Goal: Download file/media

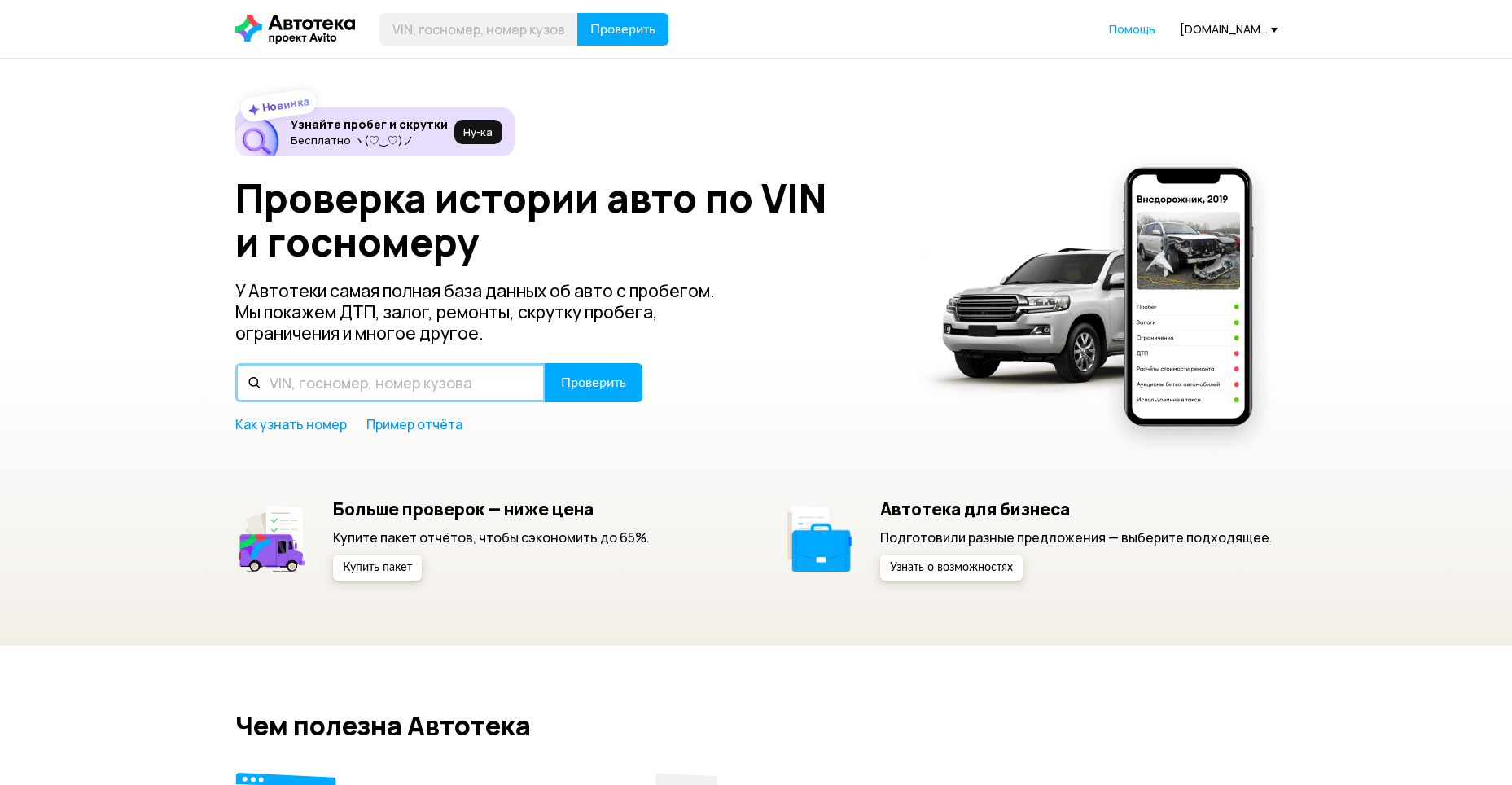
click at [422, 393] on input "text" at bounding box center [390, 383] width 310 height 39
paste input "[US_VEHICLE_IDENTIFICATION_NUMBER]"
type input "[US_VEHICLE_IDENTIFICATION_NUMBER]"
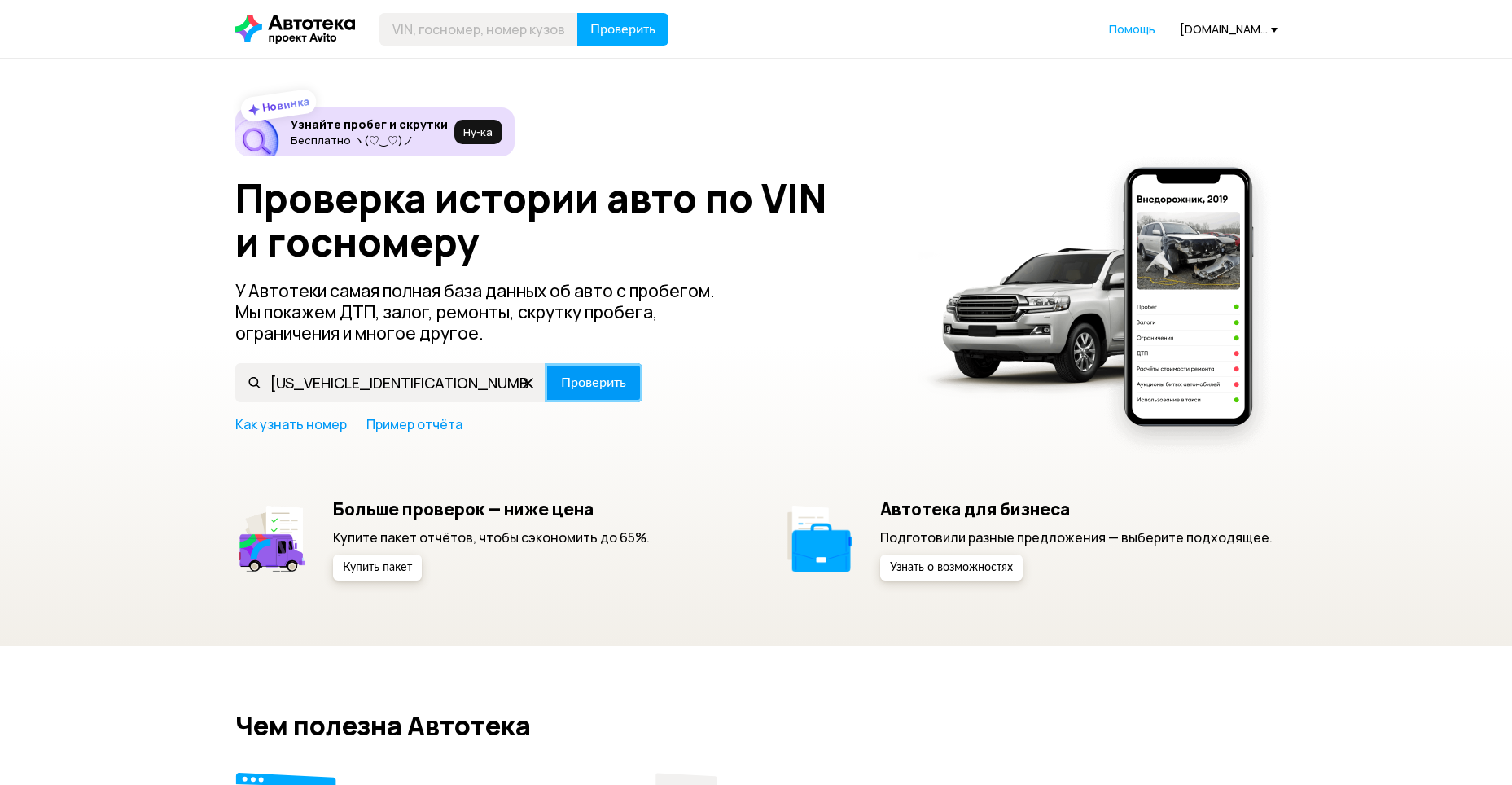
click at [572, 378] on span "Проверить" at bounding box center [593, 382] width 66 height 13
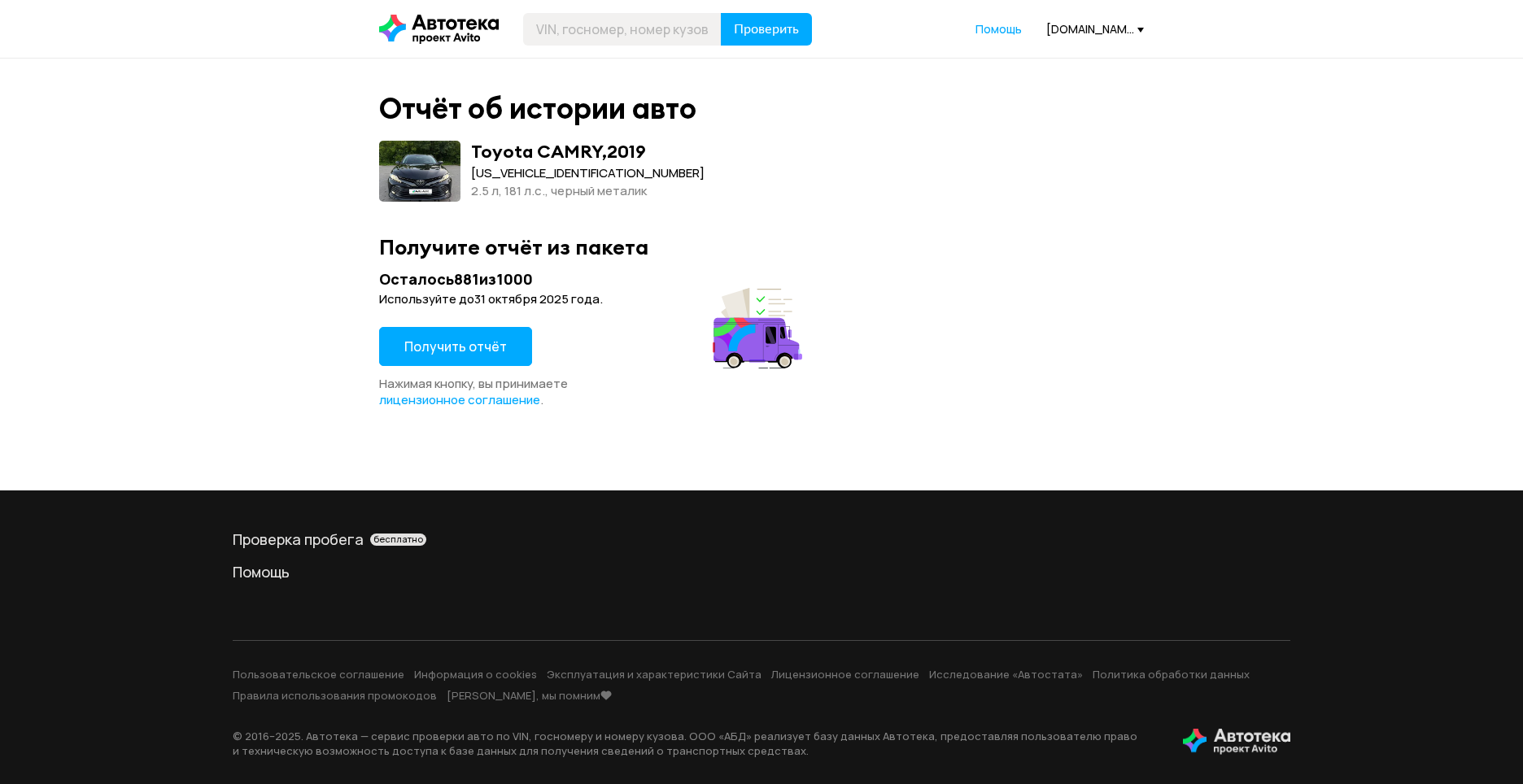
click at [497, 350] on span "Получить отчёт" at bounding box center [455, 347] width 102 height 18
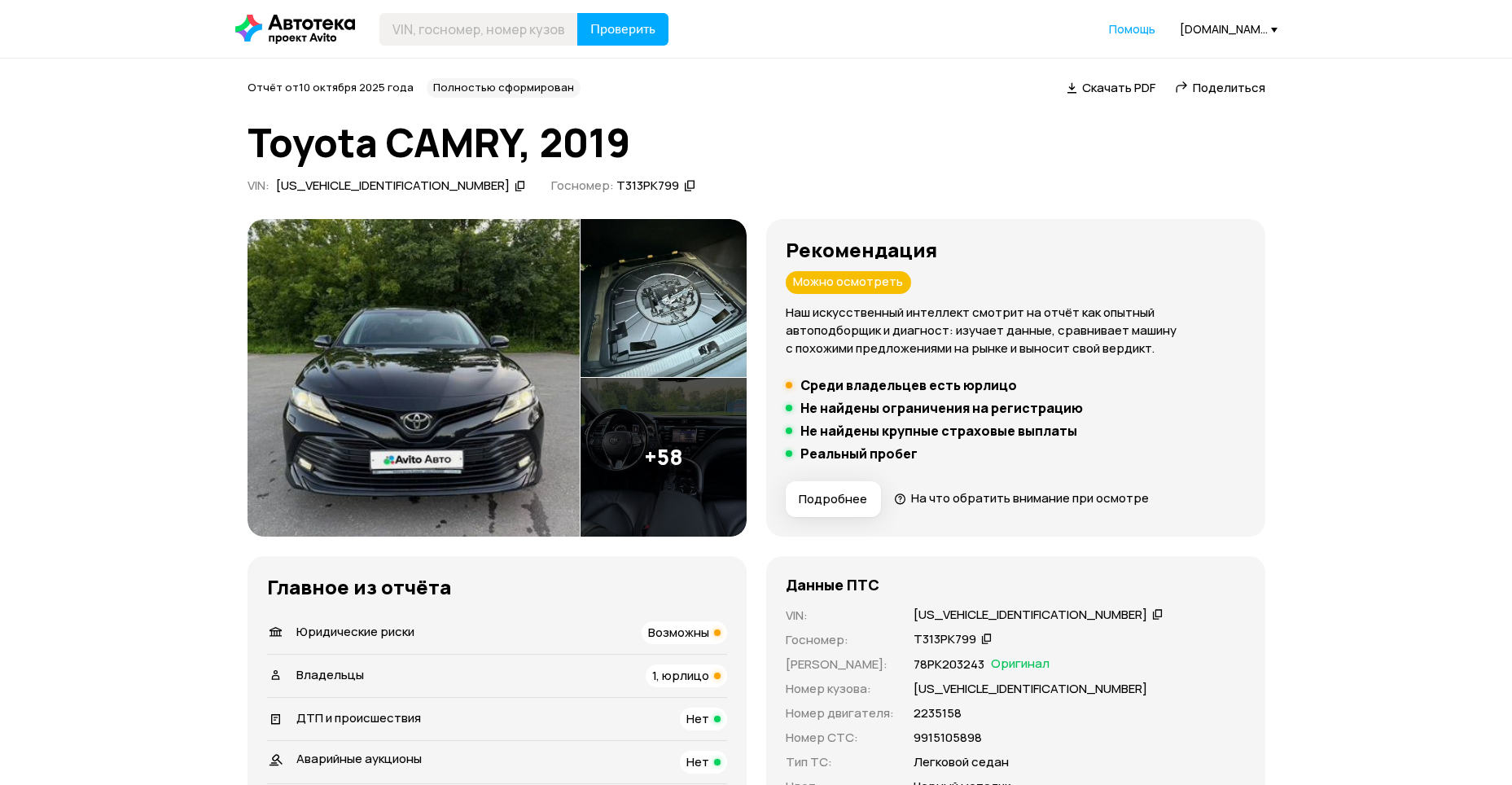
click at [1106, 82] on span "Скачать PDF" at bounding box center [1119, 87] width 74 height 17
